Goal: Contribute content: Contribute content

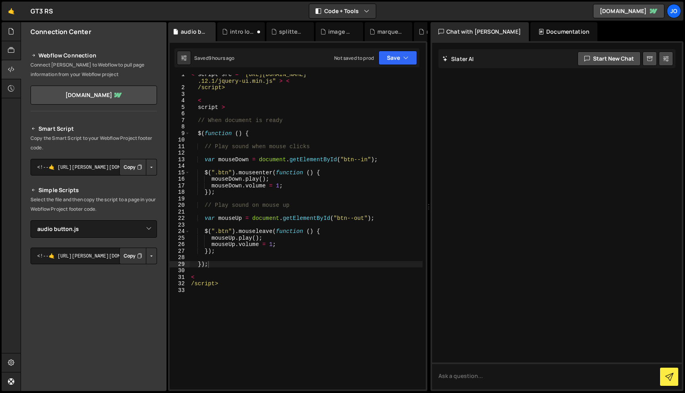
select select "46392"
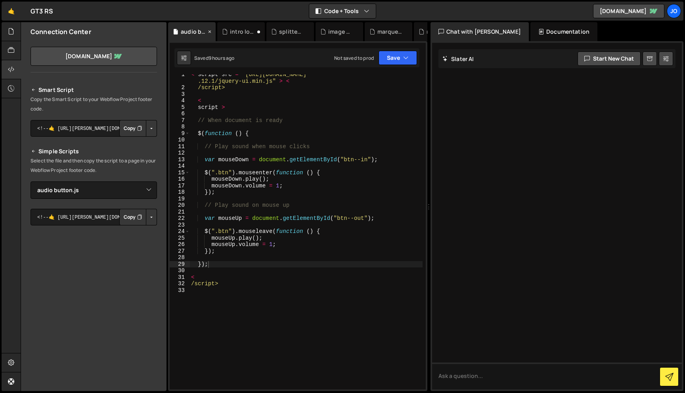
click at [210, 31] on icon at bounding box center [210, 32] width 6 height 8
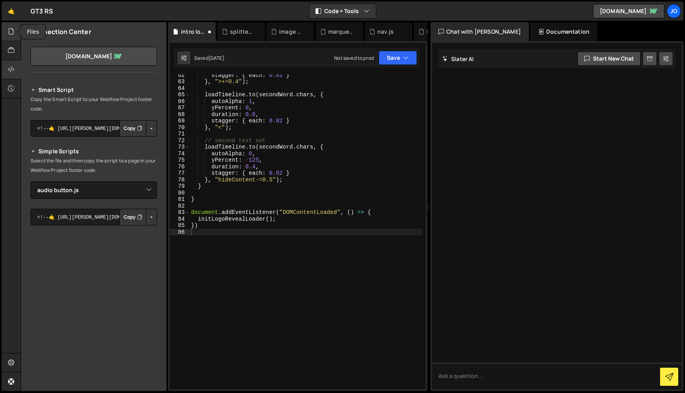
click at [12, 37] on div at bounding box center [11, 31] width 19 height 19
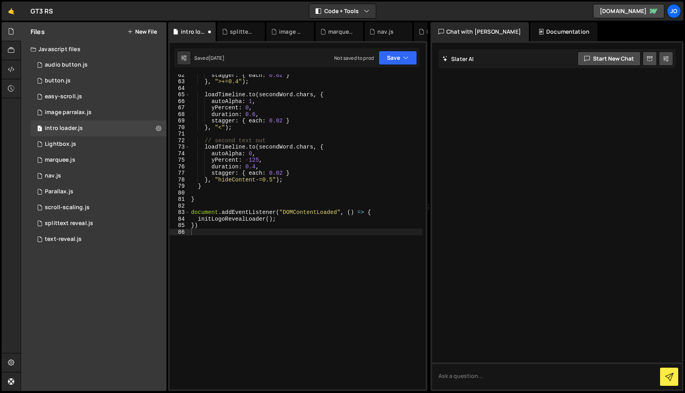
click at [117, 48] on div "Javascript files" at bounding box center [93, 49] width 145 height 16
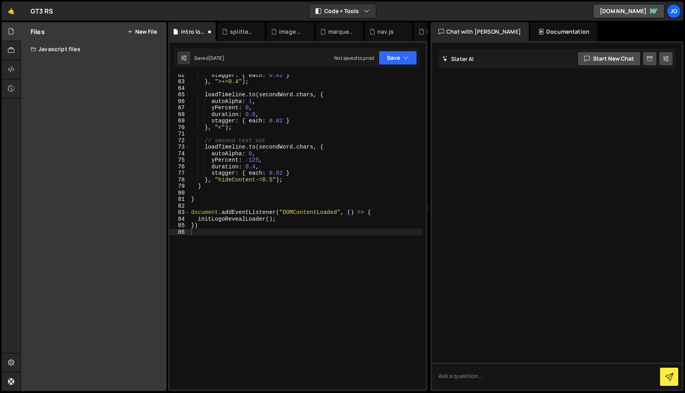
click at [101, 50] on div "Javascript files" at bounding box center [93, 49] width 145 height 16
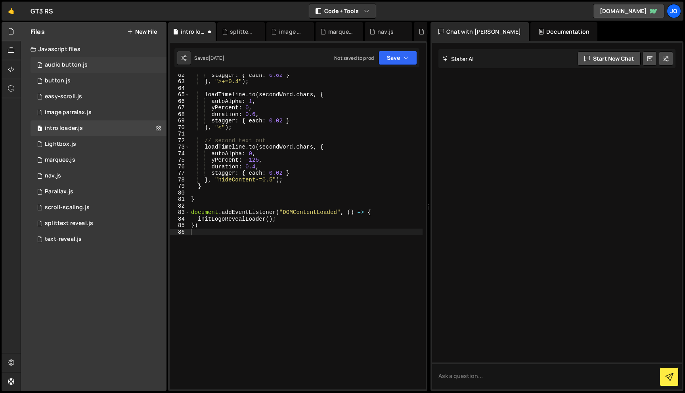
click at [159, 65] on div "1 audio button.js 0" at bounding box center [100, 65] width 139 height 16
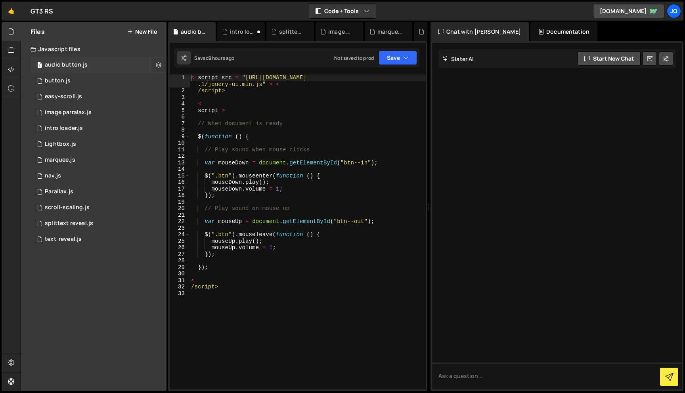
click at [158, 65] on icon at bounding box center [159, 65] width 6 height 8
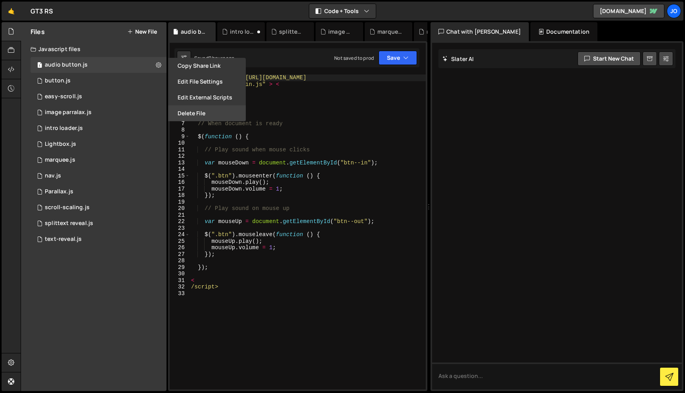
click at [200, 114] on button "Delete File" at bounding box center [207, 113] width 78 height 16
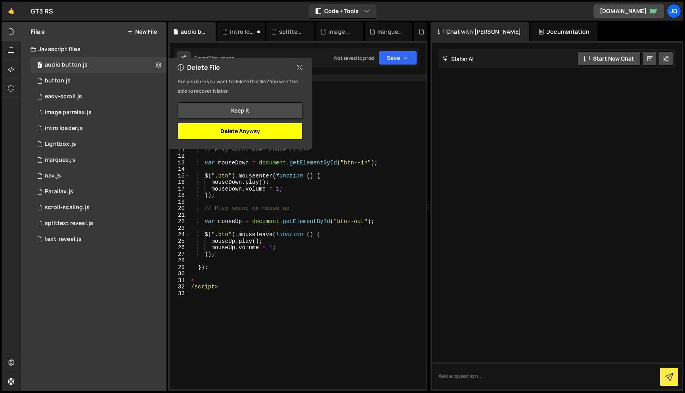
click at [221, 131] on button "Delete Anyway" at bounding box center [240, 131] width 125 height 17
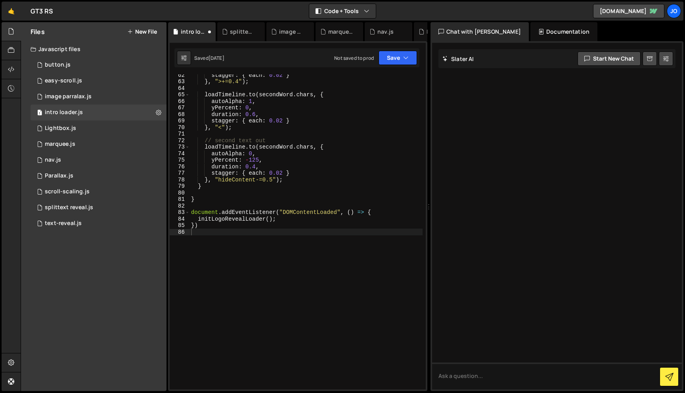
click at [78, 272] on div "Files New File Javascript files 0 button.js 0 1 easy-scroll.js 0 1 image parral…" at bounding box center [93, 206] width 145 height 369
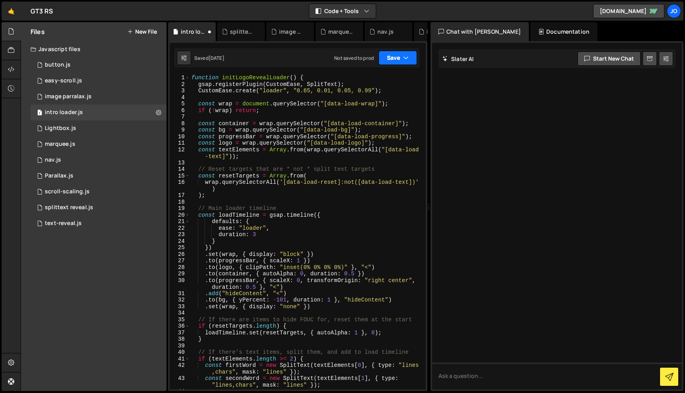
click at [406, 53] on button "Save" at bounding box center [397, 58] width 38 height 14
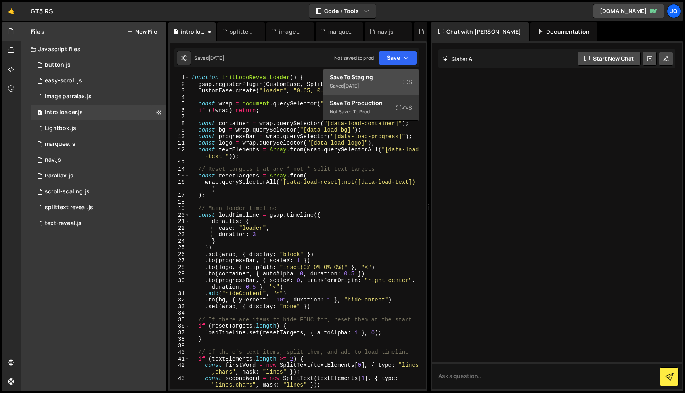
click at [371, 85] on div "Saved [DATE]" at bounding box center [371, 86] width 82 height 10
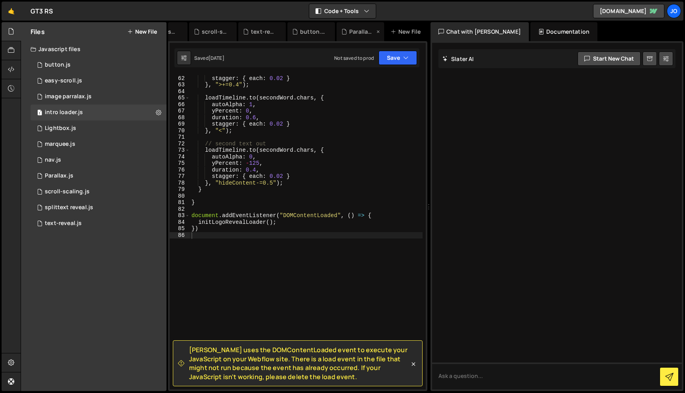
scroll to position [0, 331]
click at [395, 29] on div "New File" at bounding box center [399, 32] width 33 height 8
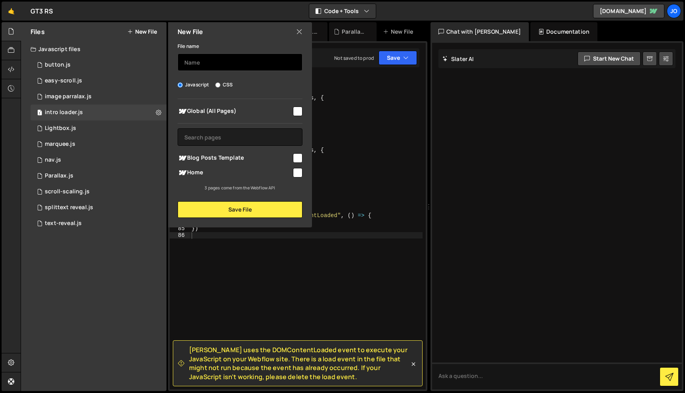
click at [266, 62] on input "text" at bounding box center [240, 62] width 125 height 17
type input "slider"
click at [298, 111] on input "checkbox" at bounding box center [298, 112] width 10 height 10
checkbox input "true"
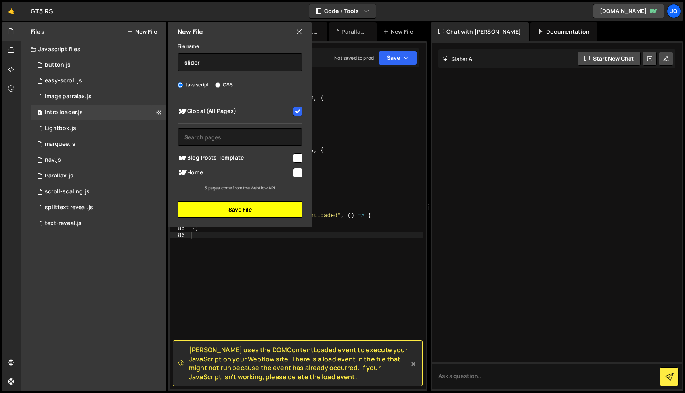
click at [236, 208] on button "Save File" at bounding box center [240, 209] width 125 height 17
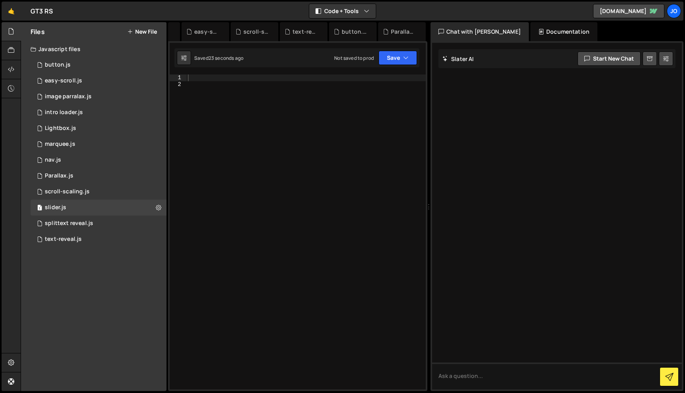
click at [222, 79] on div at bounding box center [305, 239] width 239 height 328
paste textarea "});"
type textarea "});"
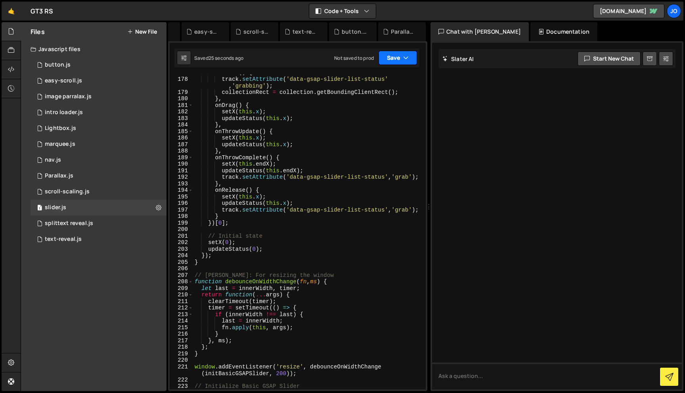
click at [411, 56] on button "Save" at bounding box center [397, 58] width 38 height 14
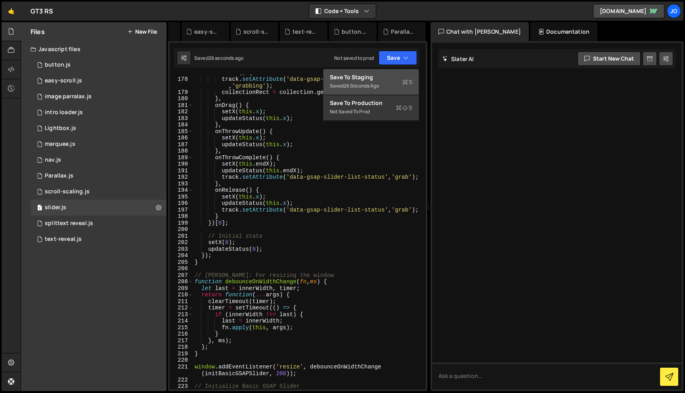
click at [377, 82] on div "Saved 26 seconds ago" at bounding box center [371, 86] width 82 height 10
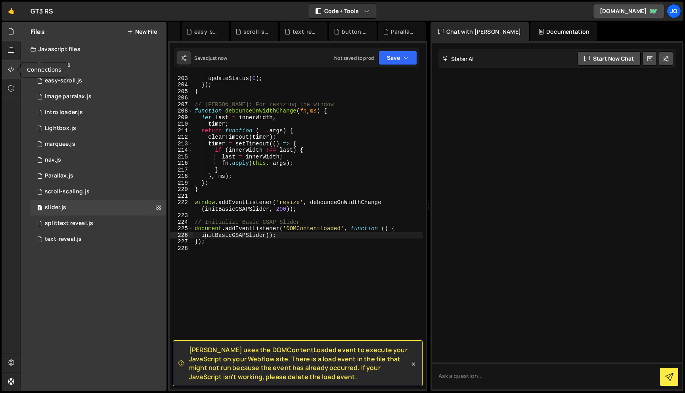
click at [12, 69] on icon at bounding box center [11, 69] width 6 height 9
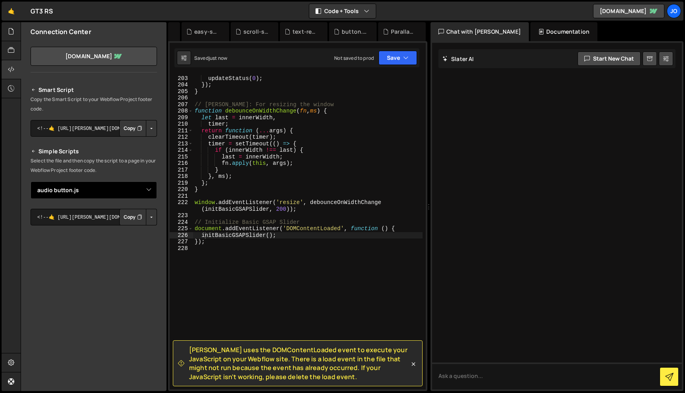
click at [143, 186] on select "Select File button.js easy-scroll.js image parralax.js Lightbox.js marquee.js n…" at bounding box center [94, 190] width 126 height 17
select select "46464"
click at [147, 217] on button "Button group with nested dropdown" at bounding box center [151, 217] width 11 height 17
click at [139, 232] on link "Copy Staging js" at bounding box center [124, 232] width 66 height 11
